Goal: Task Accomplishment & Management: Manage account settings

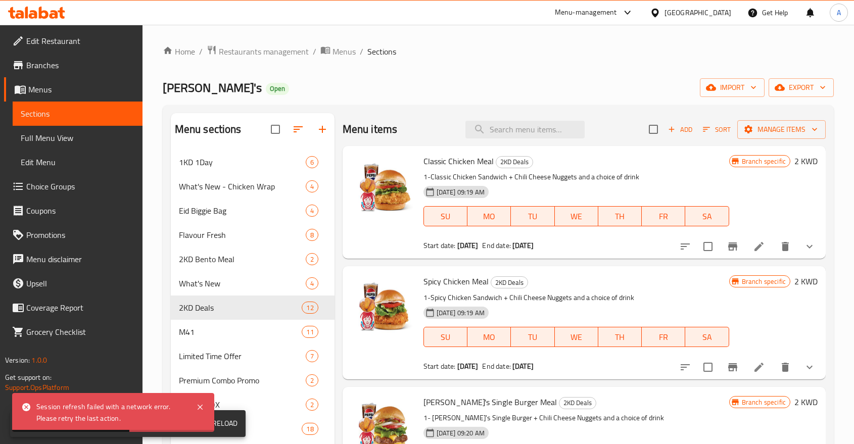
click at [245, 53] on span "Restaurants management" at bounding box center [264, 51] width 90 height 12
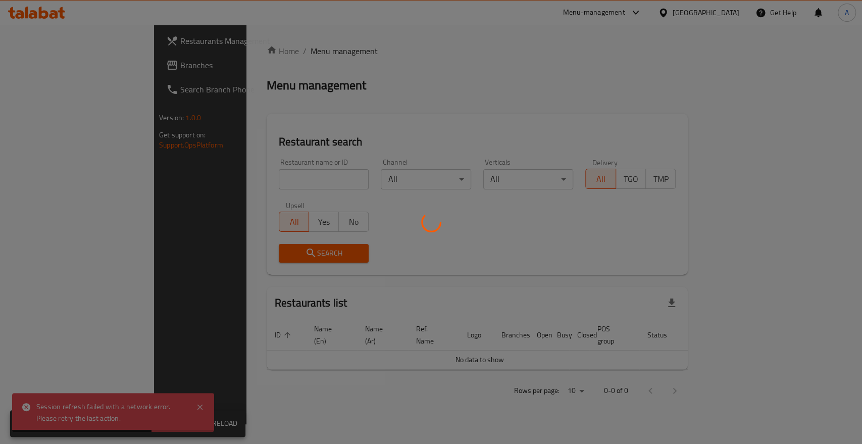
click at [213, 169] on div at bounding box center [431, 222] width 862 height 444
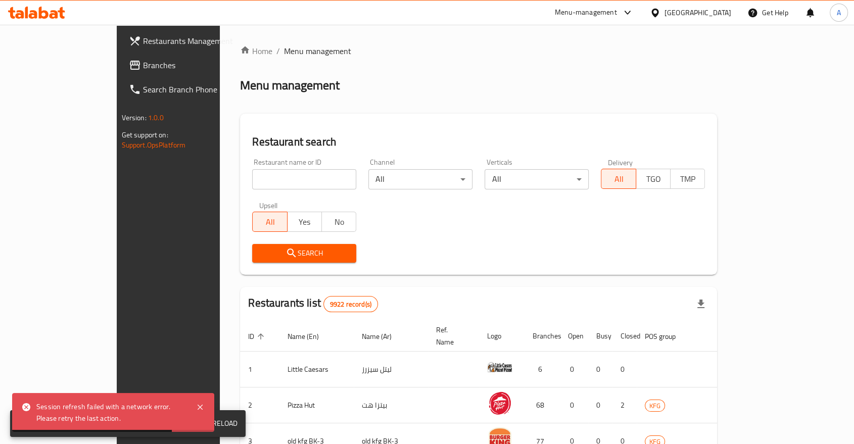
drag, startPoint x: 213, startPoint y: 169, endPoint x: 210, endPoint y: 161, distance: 8.5
click at [252, 169] on input "search" at bounding box center [304, 179] width 104 height 20
paste input "410"
type input "410"
click button "Search" at bounding box center [304, 253] width 104 height 19
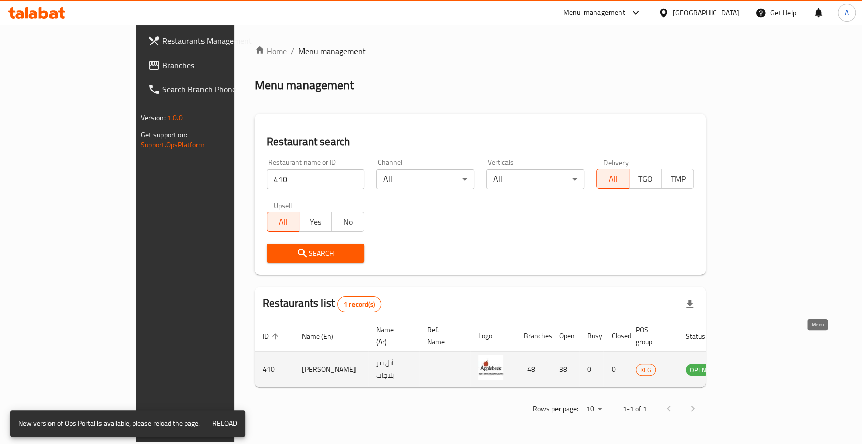
click at [749, 368] on icon "enhanced table" at bounding box center [748, 370] width 4 height 4
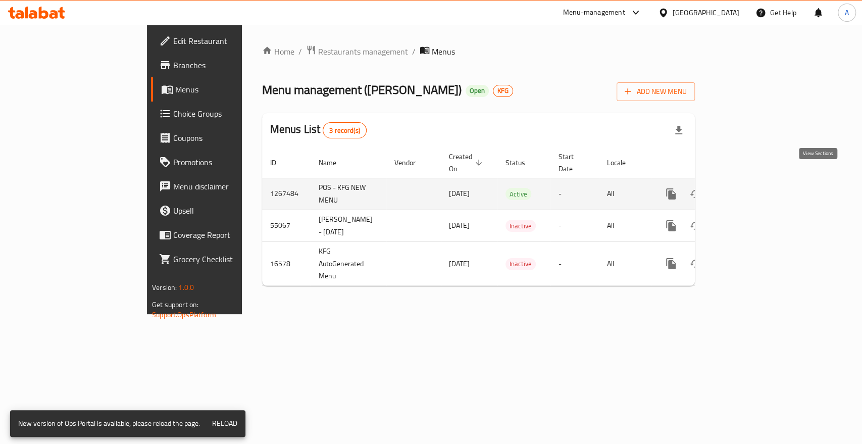
click at [750, 188] on icon "enhanced table" at bounding box center [744, 194] width 12 height 12
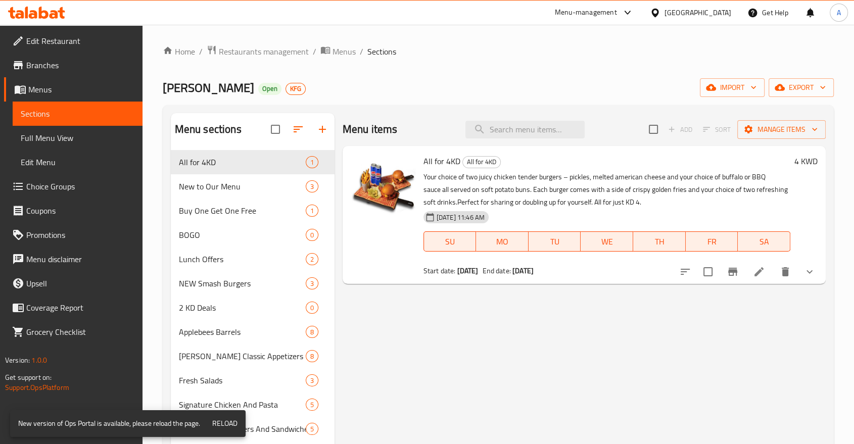
click at [535, 116] on div "Menu items Add Sort Manage items" at bounding box center [584, 129] width 483 height 33
click at [532, 124] on input "search" at bounding box center [524, 130] width 119 height 18
paste input "Wings Barrel"
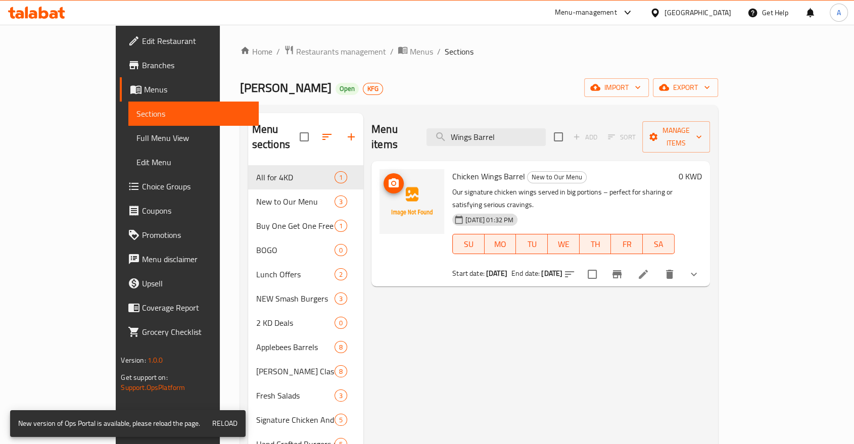
type input "Wings Barrel"
click at [388, 177] on icon "upload picture" at bounding box center [394, 183] width 12 height 12
